Goal: Go to known website: Go to known website

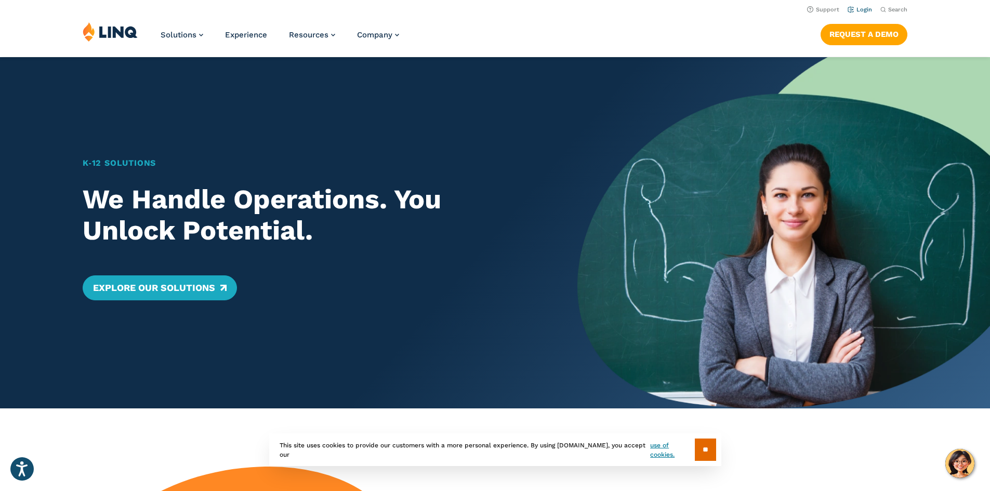
click at [857, 9] on link "Login" at bounding box center [860, 9] width 24 height 7
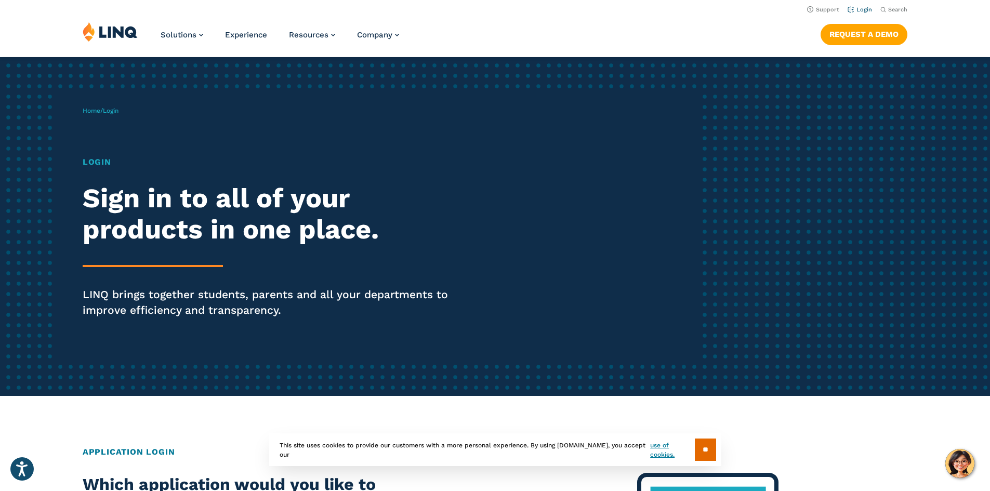
click at [860, 11] on link "Login" at bounding box center [860, 9] width 24 height 7
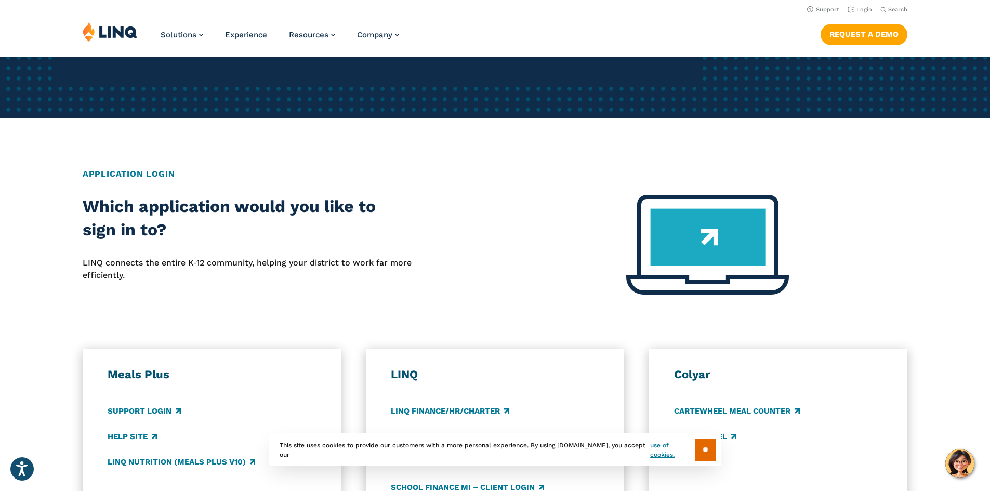
scroll to position [260, 0]
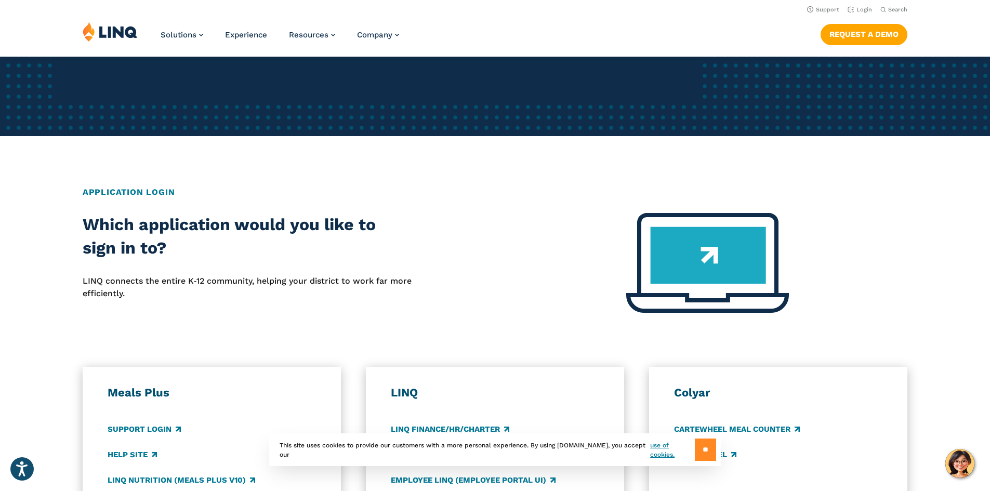
click at [713, 443] on input "**" at bounding box center [705, 450] width 21 height 22
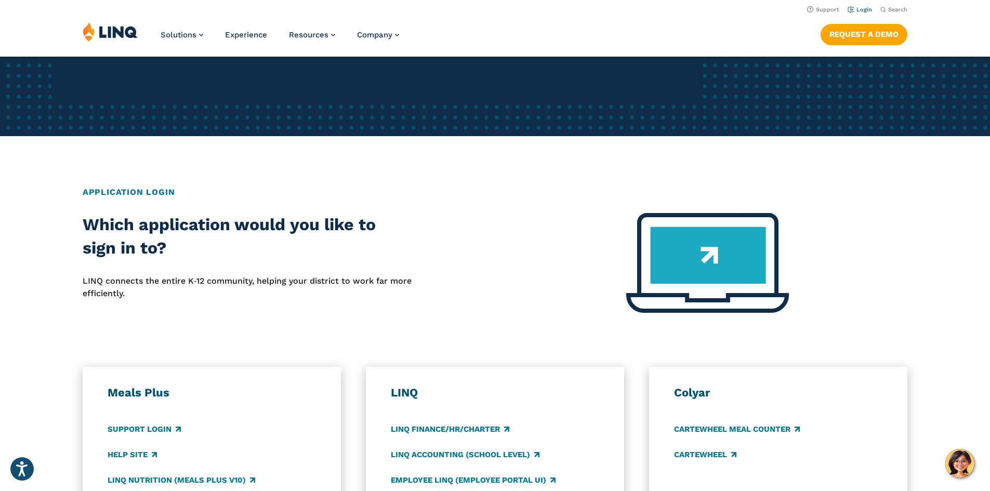
click at [856, 12] on link "Login" at bounding box center [860, 9] width 24 height 7
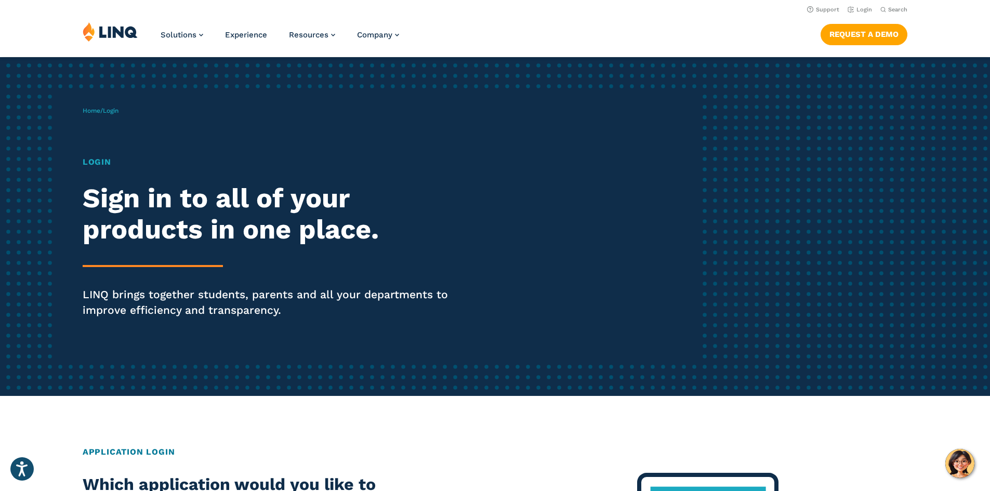
click at [112, 38] on img at bounding box center [110, 32] width 55 height 20
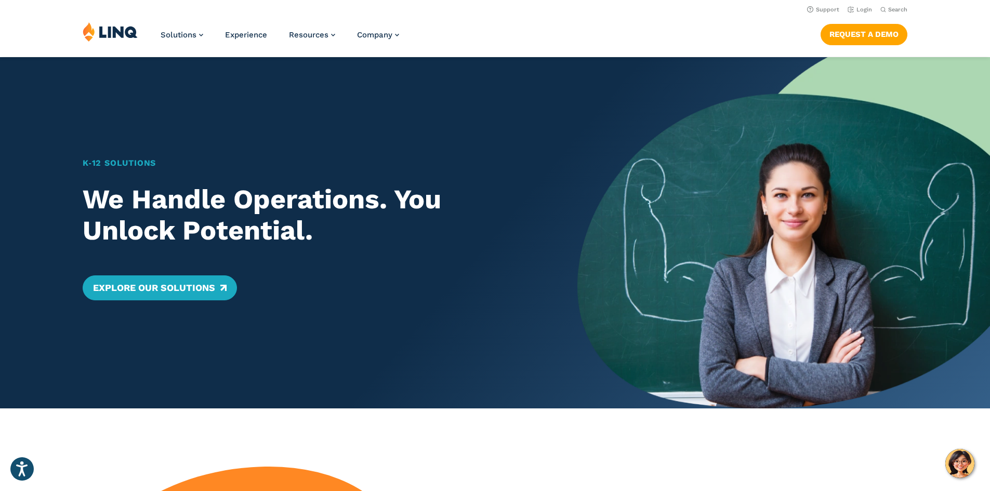
click at [104, 27] on img at bounding box center [110, 32] width 55 height 20
click at [862, 15] on header "Support Login Search Search for: Solutions Nutrition Overview NEW School Nutrit…" at bounding box center [495, 28] width 990 height 57
click at [859, 9] on link "Login" at bounding box center [860, 9] width 24 height 7
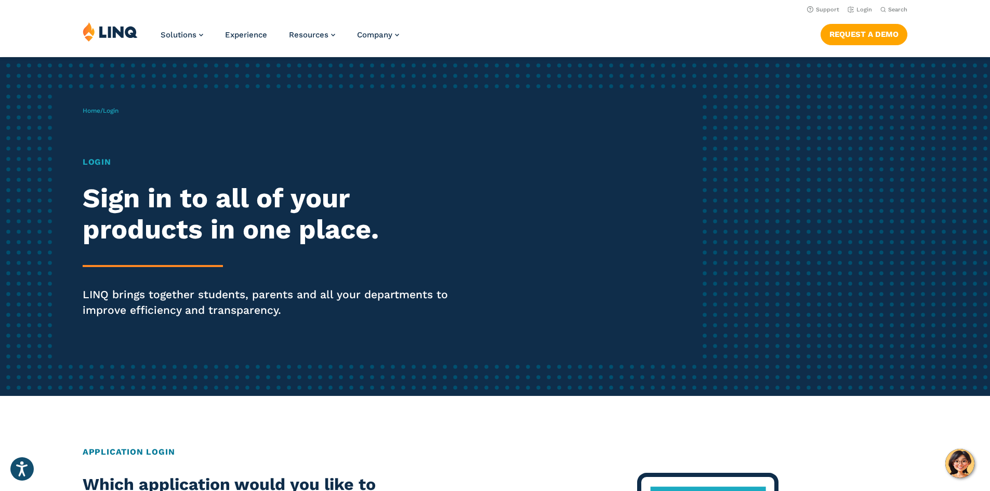
click at [96, 159] on h1 "Login" at bounding box center [274, 162] width 382 height 12
click at [100, 169] on div "Login Sign in to all of your products in one place. LINQ brings together studen…" at bounding box center [274, 251] width 382 height 191
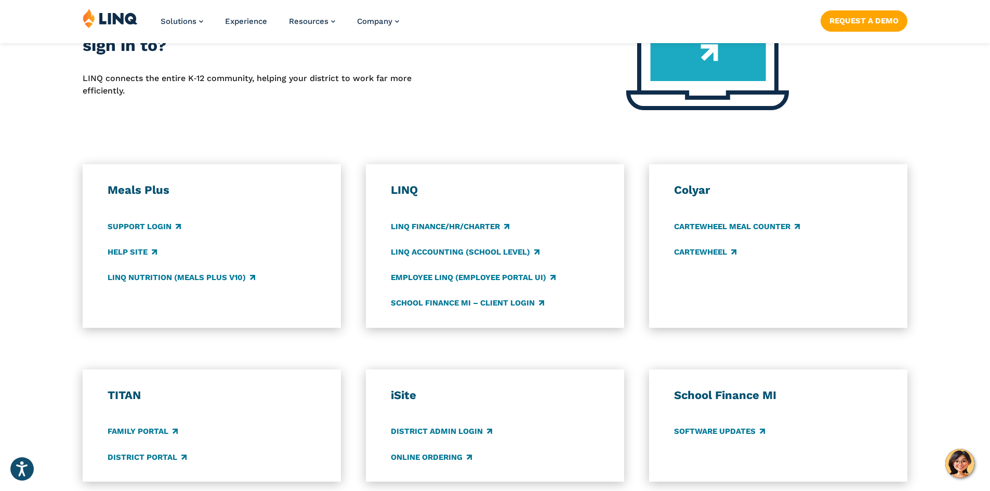
scroll to position [468, 0]
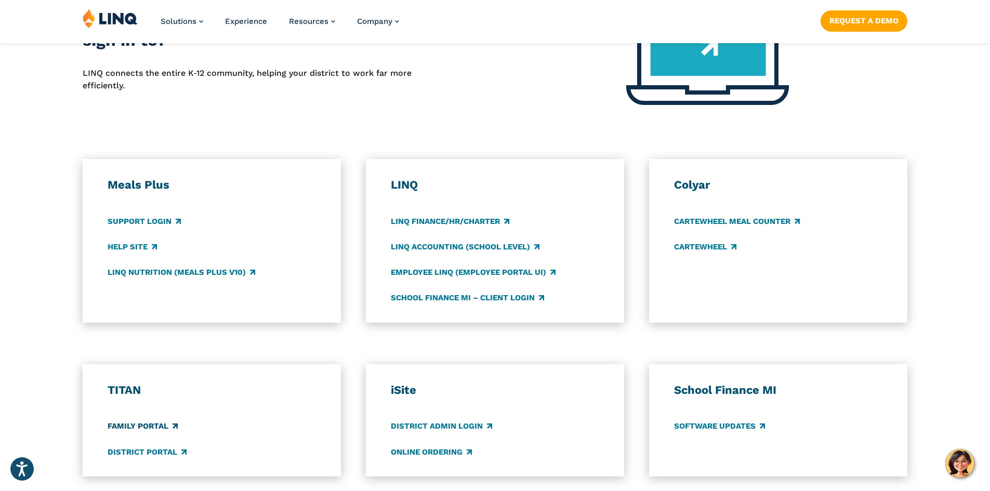
click at [141, 430] on link "Family Portal" at bounding box center [143, 426] width 70 height 11
